Goal: Task Accomplishment & Management: Complete application form

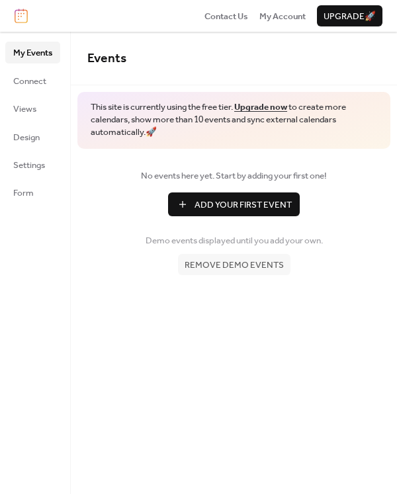
drag, startPoint x: 357, startPoint y: 16, endPoint x: 340, endPoint y: 15, distance: 16.6
click at [340, 15] on span "Upgrade 🚀" at bounding box center [350, 16] width 52 height 13
click at [47, 136] on link "Design" at bounding box center [32, 136] width 55 height 21
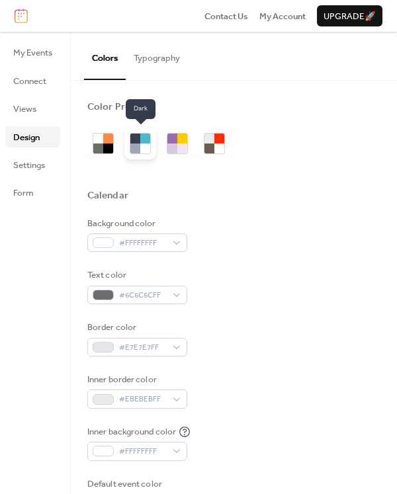
click at [142, 142] on div at bounding box center [145, 139] width 10 height 10
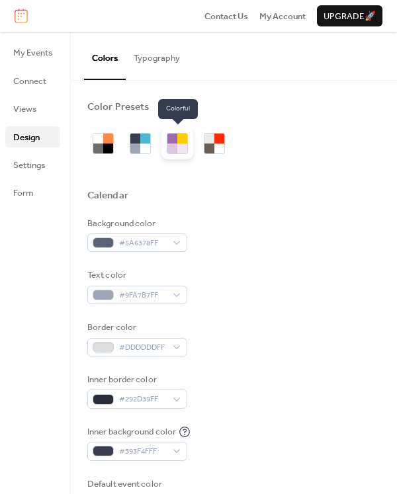
click at [175, 141] on div at bounding box center [172, 139] width 10 height 10
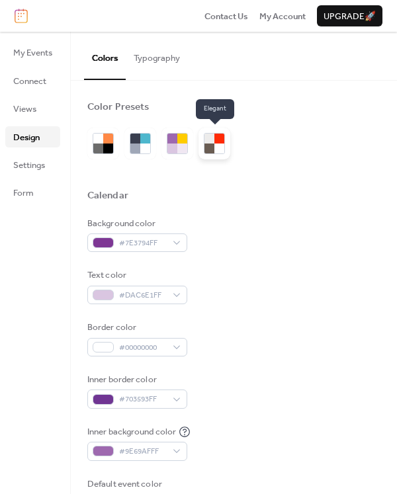
click at [210, 144] on div at bounding box center [210, 149] width 10 height 10
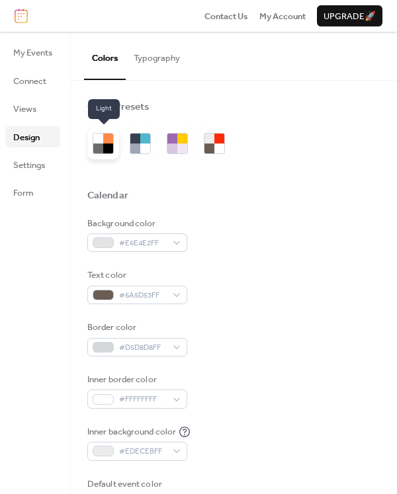
click at [111, 144] on div at bounding box center [108, 149] width 10 height 10
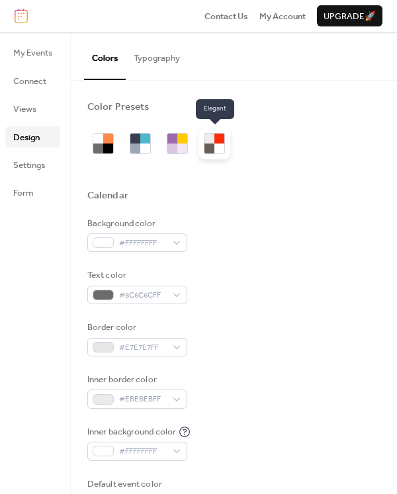
click at [224, 144] on div at bounding box center [219, 149] width 10 height 10
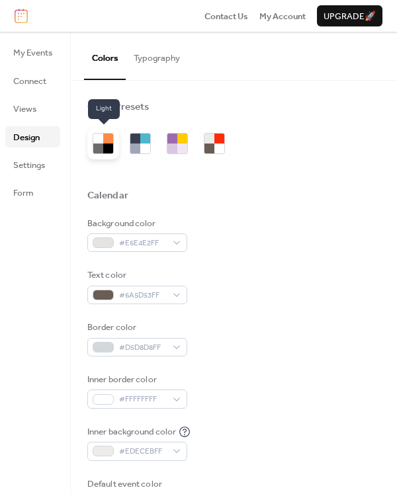
click at [93, 142] on div at bounding box center [98, 139] width 10 height 10
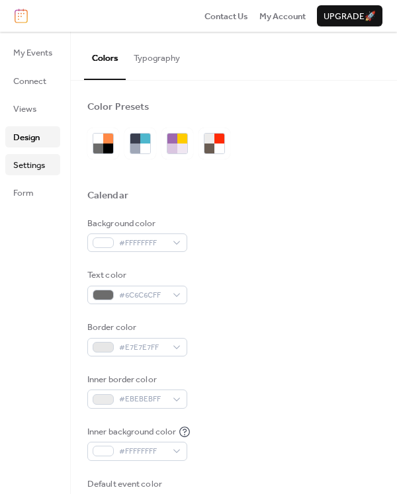
click at [32, 165] on span "Settings" at bounding box center [29, 165] width 32 height 13
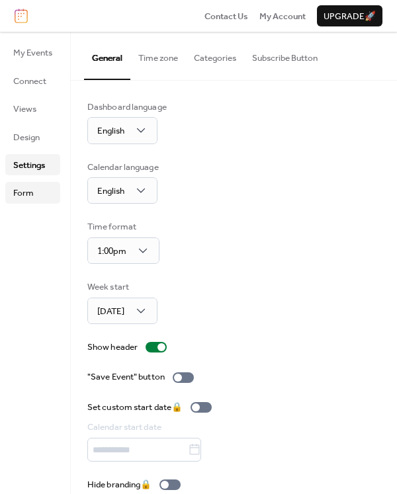
click at [30, 193] on span "Form" at bounding box center [23, 193] width 21 height 13
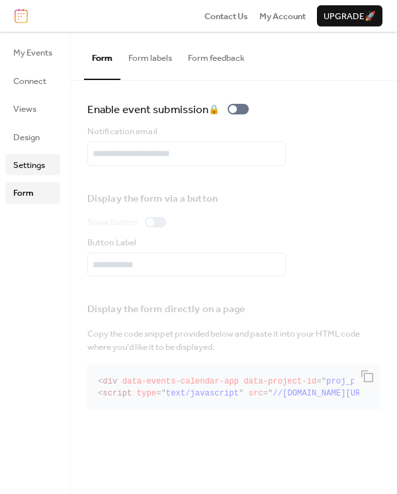
click at [29, 170] on span "Settings" at bounding box center [29, 165] width 32 height 13
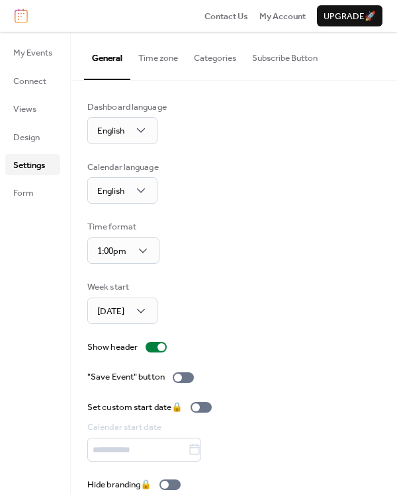
click at [153, 56] on button "Time zone" at bounding box center [158, 55] width 56 height 46
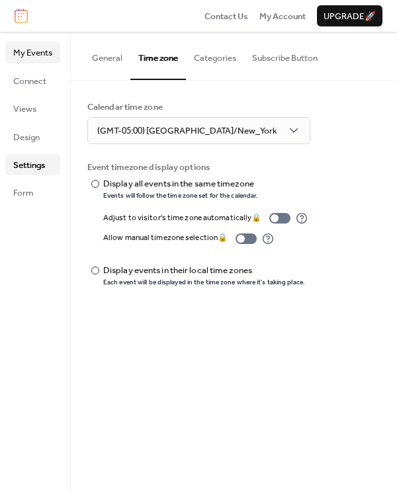
click at [38, 58] on span "My Events" at bounding box center [32, 52] width 39 height 13
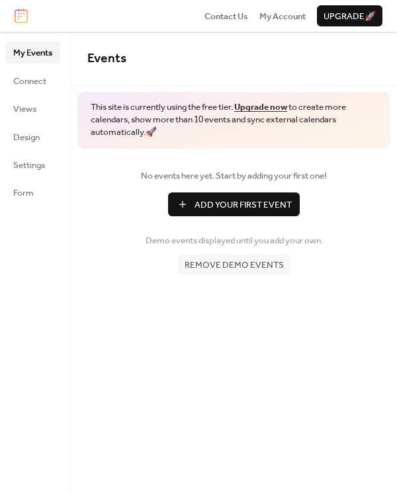
click at [235, 203] on span "Add Your First Event" at bounding box center [243, 205] width 97 height 13
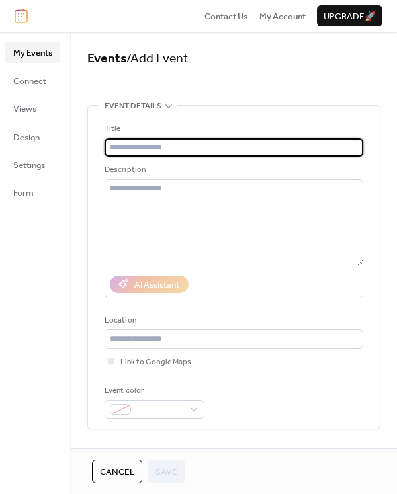
click at [177, 150] on input "text" at bounding box center [234, 147] width 259 height 19
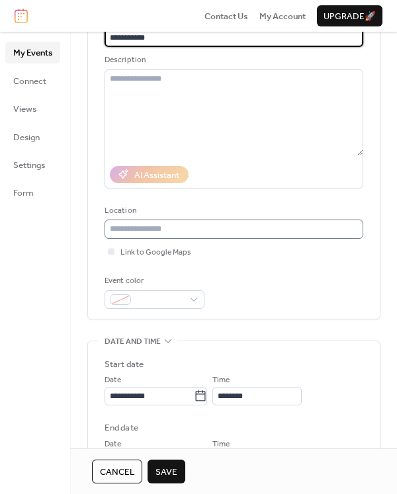
scroll to position [120, 0]
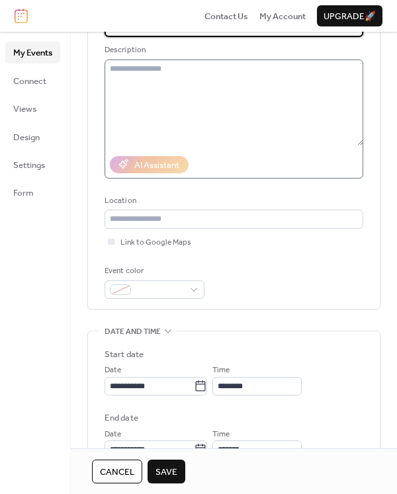
type input "**********"
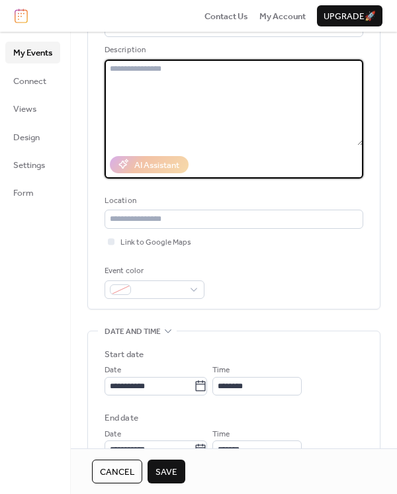
click at [227, 117] on textarea at bounding box center [234, 103] width 259 height 86
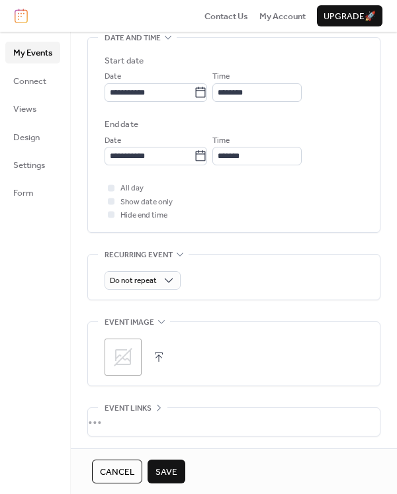
scroll to position [273, 0]
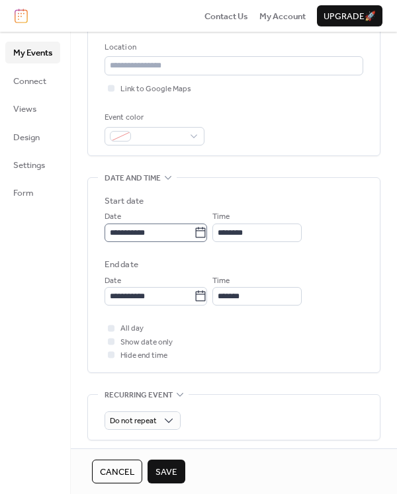
type textarea "**********"
click at [126, 231] on input "**********" at bounding box center [149, 233] width 89 height 19
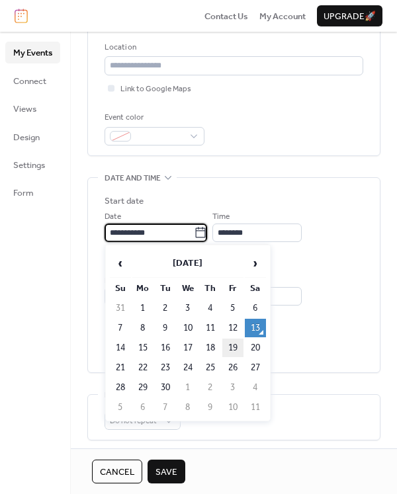
click at [235, 346] on td "19" at bounding box center [232, 348] width 21 height 19
type input "**********"
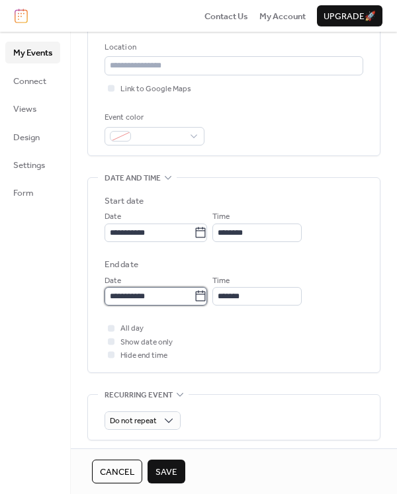
click at [129, 297] on input "**********" at bounding box center [149, 296] width 89 height 19
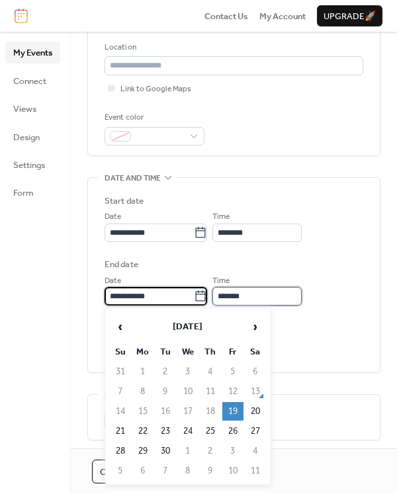
click at [263, 286] on body "**********" at bounding box center [198, 247] width 397 height 494
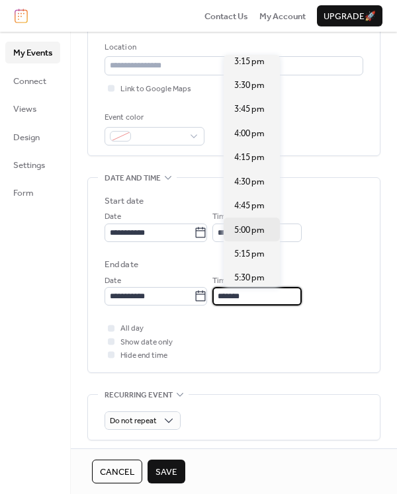
scroll to position [300, 0]
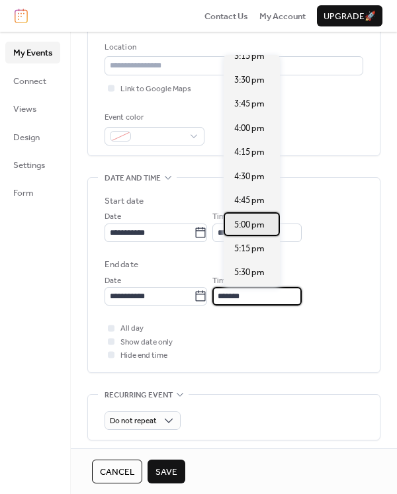
click at [248, 220] on span "5:00 pm" at bounding box center [249, 224] width 30 height 13
type input "*******"
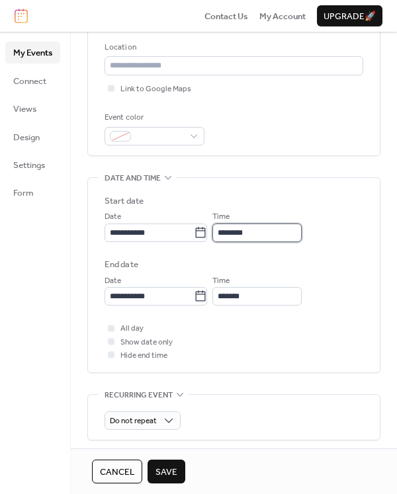
click at [241, 232] on input "********" at bounding box center [256, 233] width 89 height 19
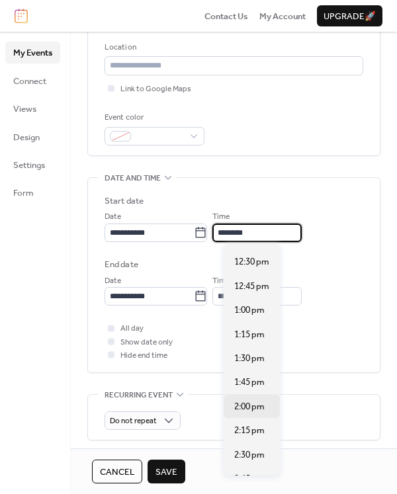
scroll to position [1277, 0]
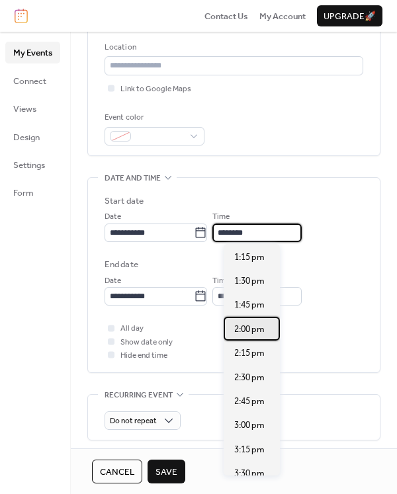
click at [255, 327] on span "2:00 pm" at bounding box center [249, 329] width 30 height 13
type input "*******"
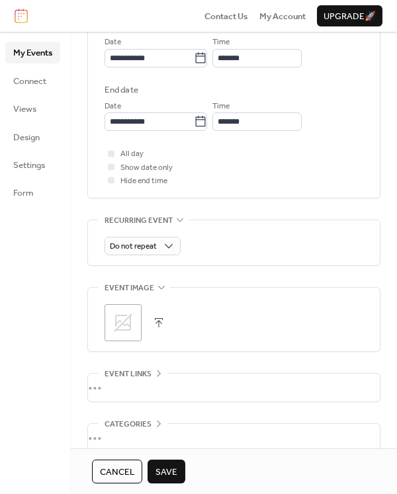
scroll to position [454, 0]
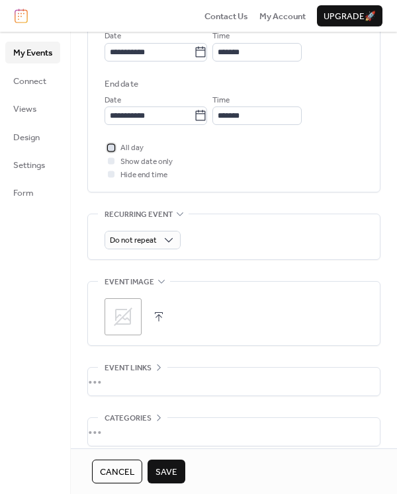
click at [113, 147] on div at bounding box center [111, 147] width 7 height 7
click at [113, 147] on icon at bounding box center [111, 148] width 4 height 4
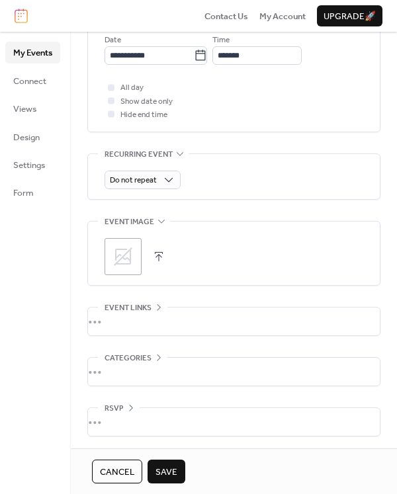
click at [164, 466] on span "Save" at bounding box center [167, 472] width 22 height 13
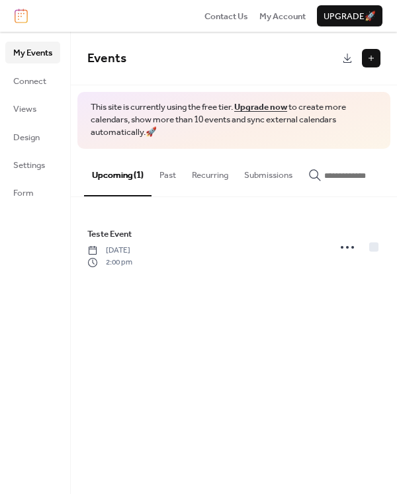
drag, startPoint x: 214, startPoint y: 118, endPoint x: 295, endPoint y: 119, distance: 80.8
click at [295, 119] on span "This site is currently using the free tier. Upgrade now to create more calendar…" at bounding box center [234, 120] width 287 height 38
click at [163, 175] on button "Past" at bounding box center [168, 172] width 32 height 46
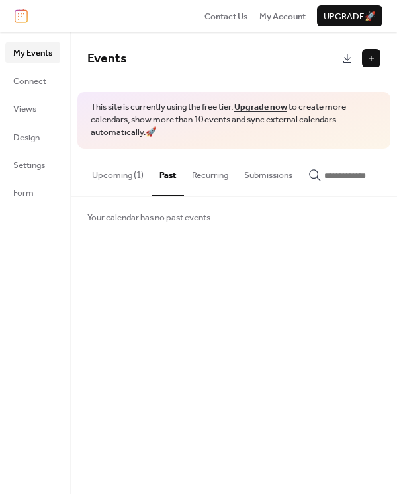
click at [204, 177] on button "Recurring" at bounding box center [210, 172] width 52 height 46
click at [251, 177] on button "Submissions" at bounding box center [268, 172] width 64 height 46
click at [89, 175] on button "Upcoming (1)" at bounding box center [118, 172] width 68 height 46
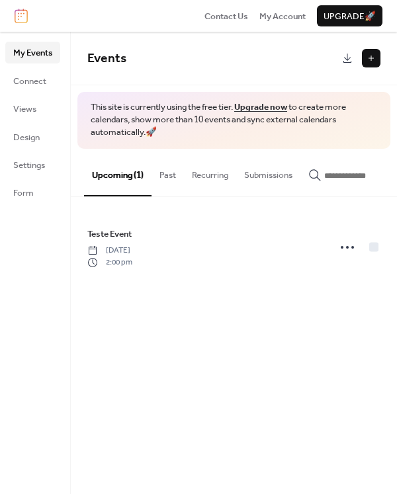
drag, startPoint x: 343, startPoint y: 19, endPoint x: 251, endPoint y: 16, distance: 92.1
click at [249, 15] on div "Contact Us My Account Upgrade 🚀" at bounding box center [198, 16] width 397 height 32
click at [340, 13] on span "Upgrade 🚀" at bounding box center [350, 16] width 52 height 13
